Goal: Task Accomplishment & Management: Use online tool/utility

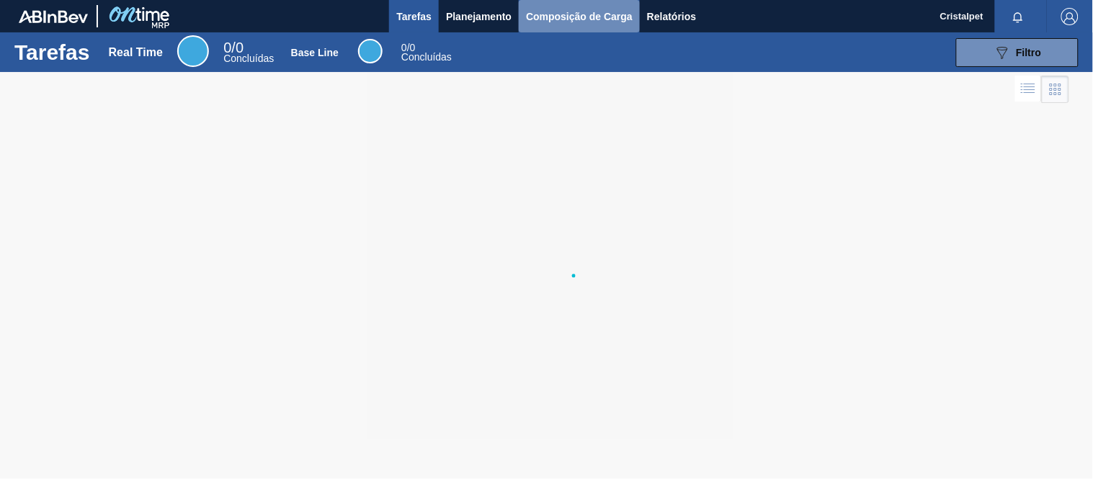
click at [573, 14] on span "Composição de Carga" at bounding box center [579, 16] width 107 height 17
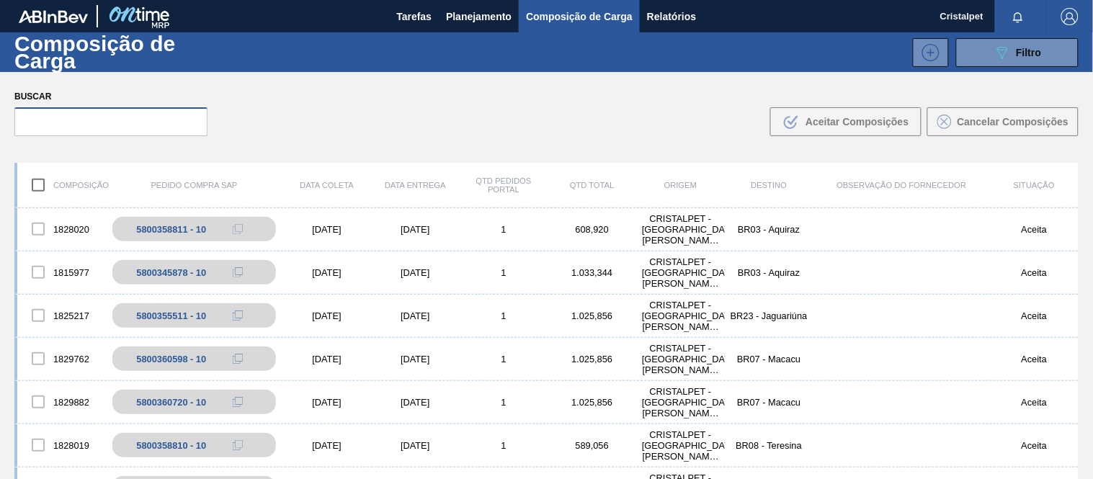
click at [47, 122] on input "text" at bounding box center [110, 121] width 193 height 29
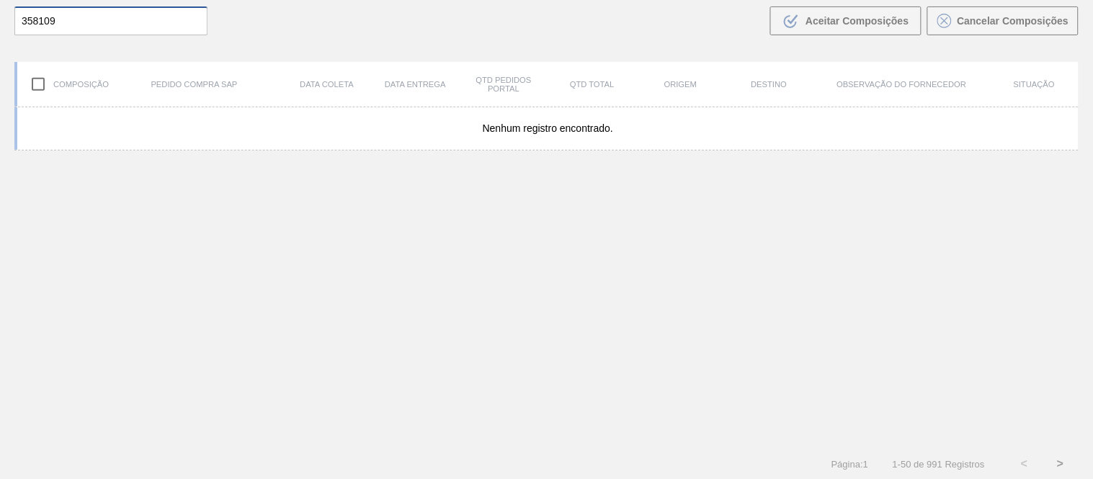
scroll to position [104, 0]
click at [1057, 465] on button ">" at bounding box center [1060, 461] width 36 height 36
click at [1066, 458] on button ">" at bounding box center [1060, 461] width 36 height 36
click at [1063, 458] on button ">" at bounding box center [1060, 461] width 36 height 36
click at [45, 19] on input "358109" at bounding box center [110, 18] width 193 height 29
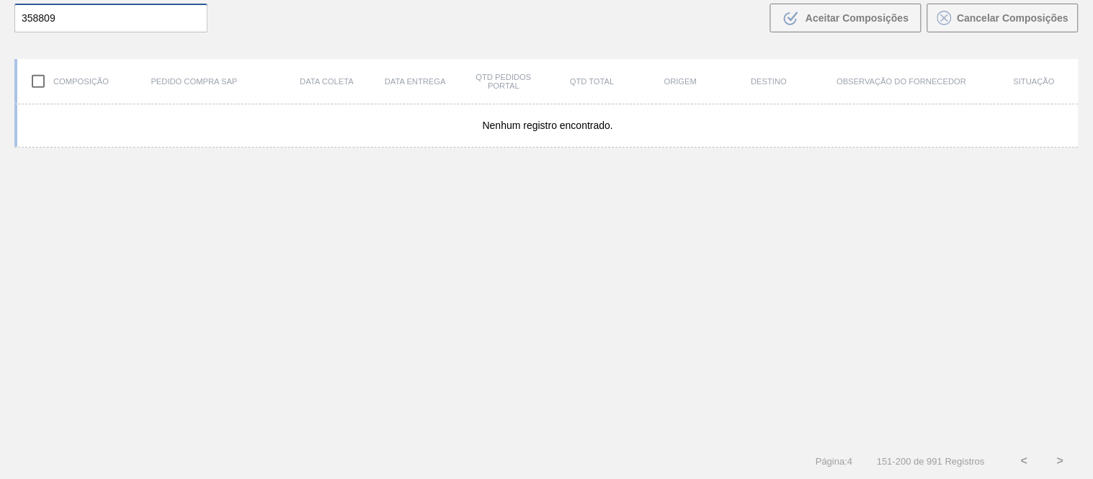
type input "358809"
drag, startPoint x: 1024, startPoint y: 465, endPoint x: 1031, endPoint y: 463, distance: 7.5
click at [1031, 463] on button "<" at bounding box center [1024, 461] width 36 height 36
click at [1024, 460] on button "<" at bounding box center [1024, 461] width 36 height 36
click at [1021, 463] on button "<" at bounding box center [1024, 461] width 36 height 36
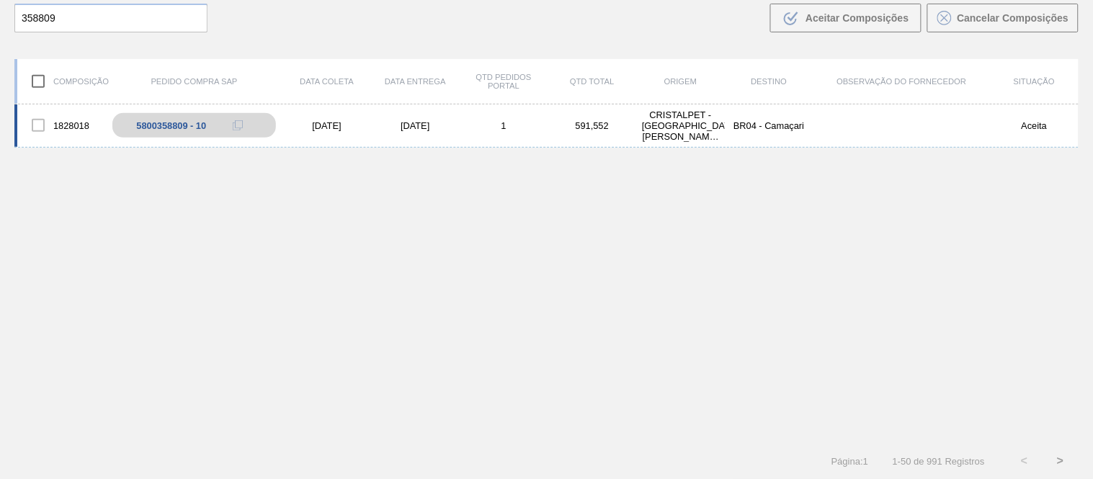
click at [337, 126] on div "[DATE]" at bounding box center [326, 125] width 89 height 11
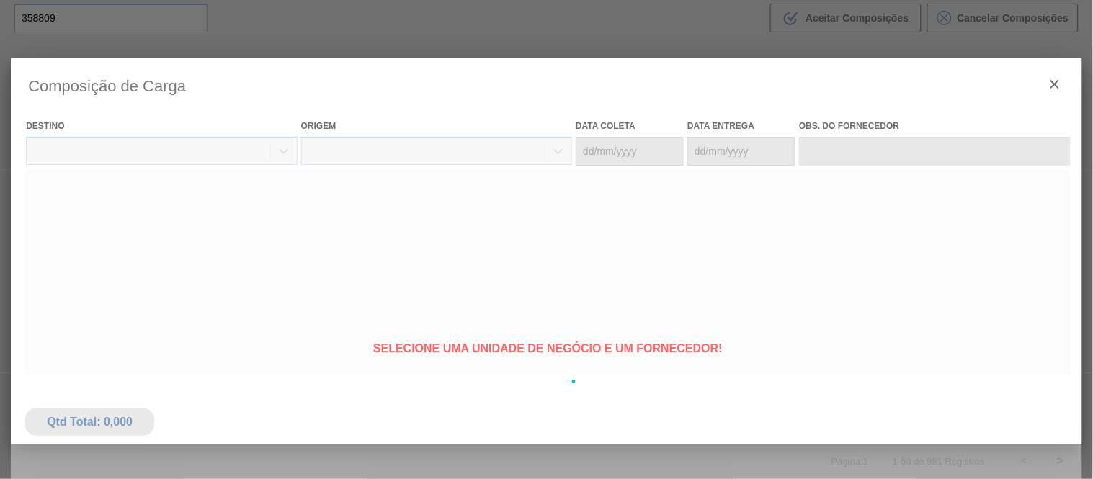
type coleta "[DATE]"
type entrega "[DATE]"
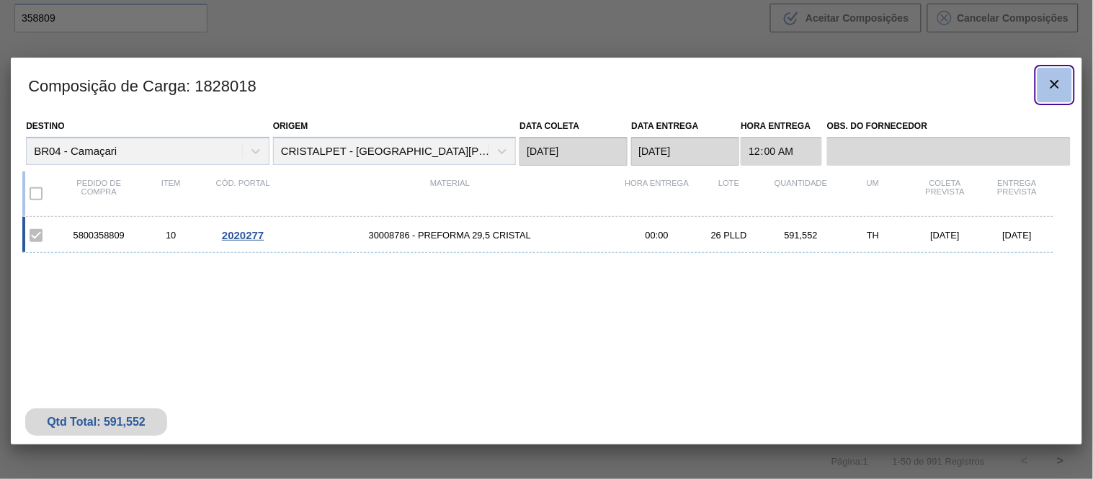
drag, startPoint x: 1046, startPoint y: 89, endPoint x: 1046, endPoint y: 102, distance: 13.0
click at [1046, 102] on button "botão de ícone" at bounding box center [1054, 85] width 35 height 35
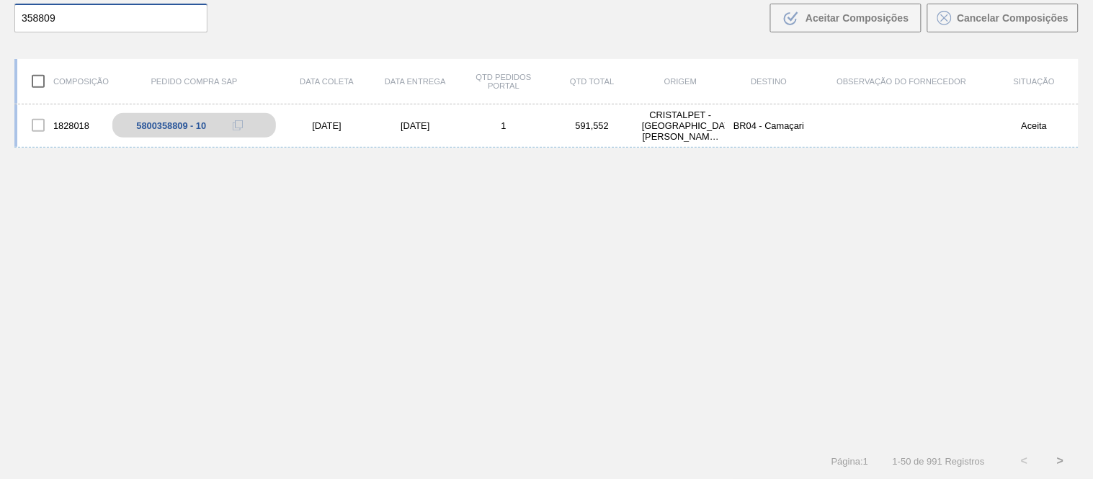
drag, startPoint x: 55, startPoint y: 15, endPoint x: 6, endPoint y: 79, distance: 81.1
click at [6, 79] on div "Composição de Carga 089F7B8B-B2A5-4AFE-B5C0-19BA573D28AC Filtro 089F7B8B-B2A5-4…" at bounding box center [546, 152] width 1093 height 447
click at [30, 16] on input "541" at bounding box center [110, 18] width 193 height 29
click at [23, 15] on input "541" at bounding box center [110, 18] width 193 height 29
type input "851"
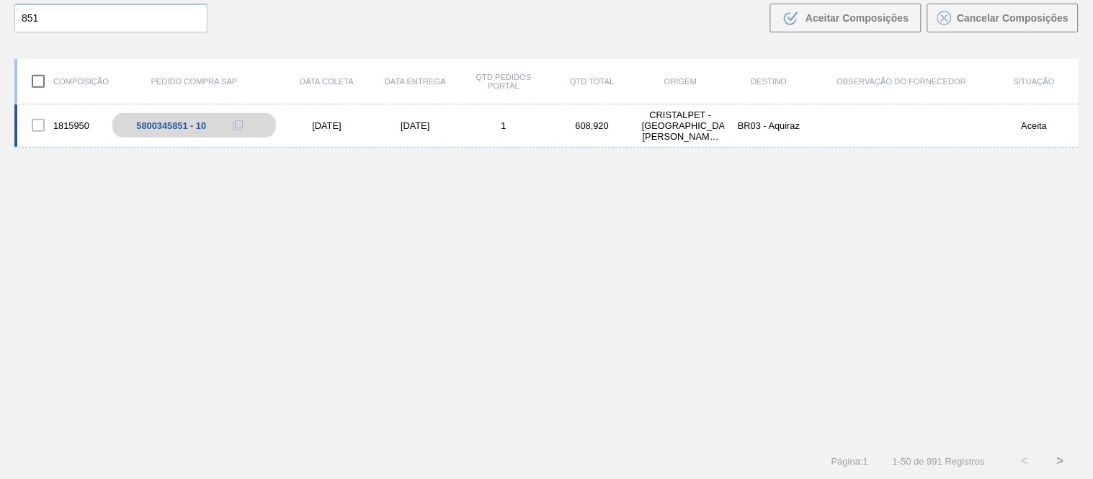
click at [307, 120] on div "[DATE]" at bounding box center [326, 125] width 89 height 11
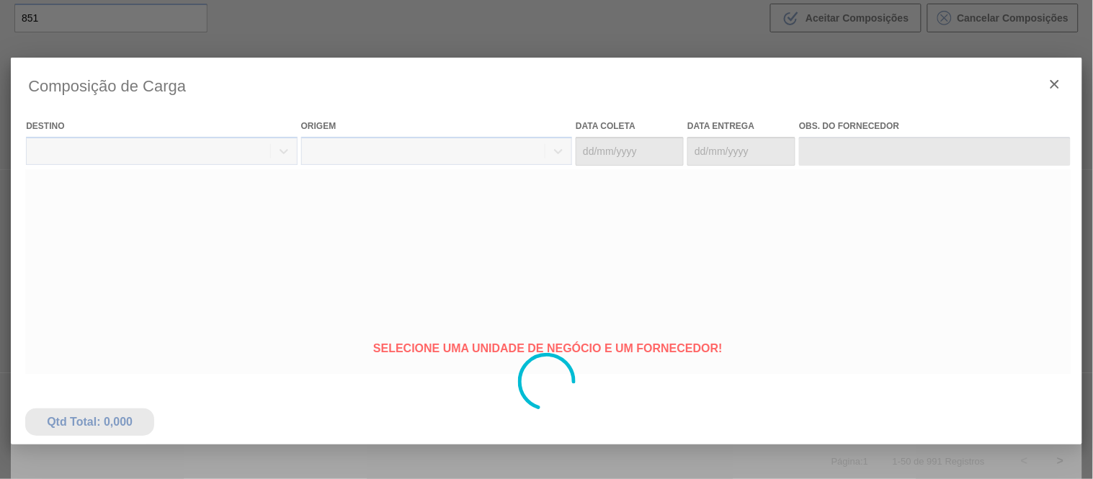
type coleta "[DATE]"
type entrega "[DATE]"
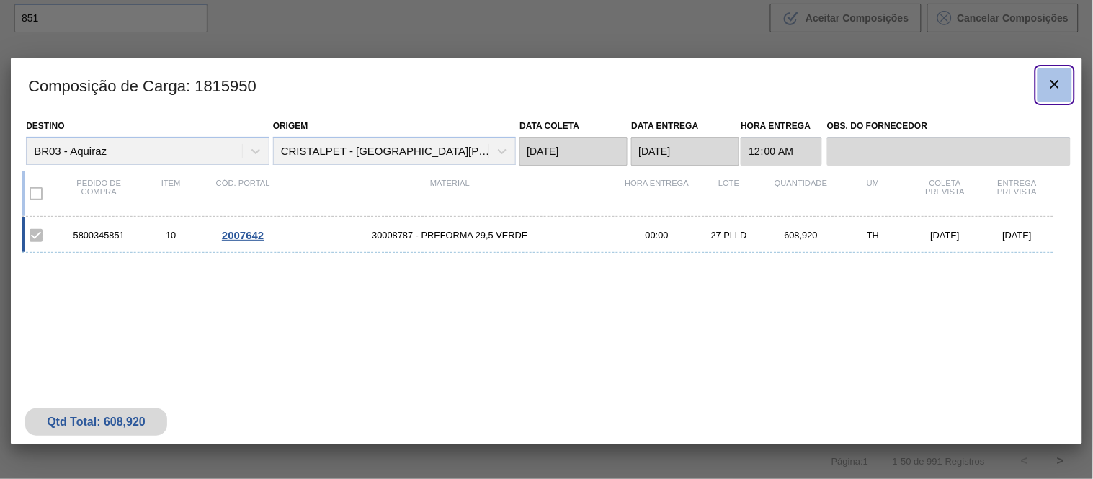
click at [1062, 91] on icon "botão de ícone" at bounding box center [1054, 84] width 17 height 17
